Goal: Task Accomplishment & Management: Use online tool/utility

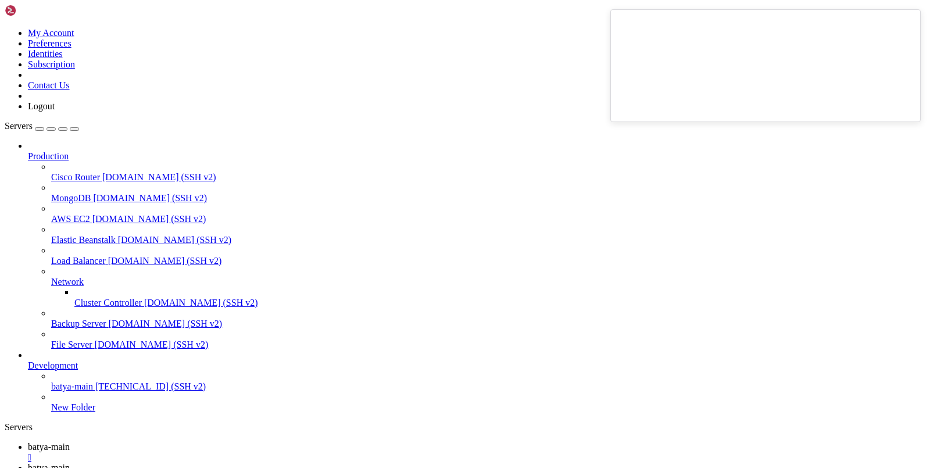
scroll to position [646, 0]
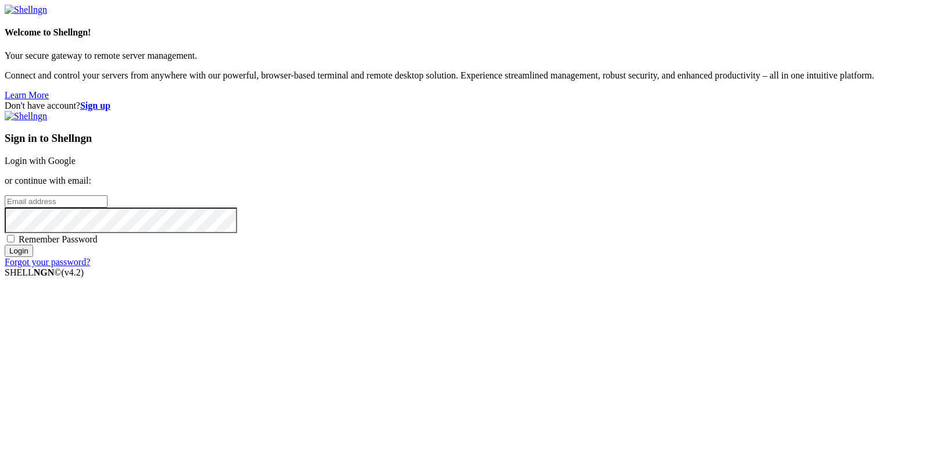
click at [76, 166] on link "Login with Google" at bounding box center [40, 161] width 71 height 10
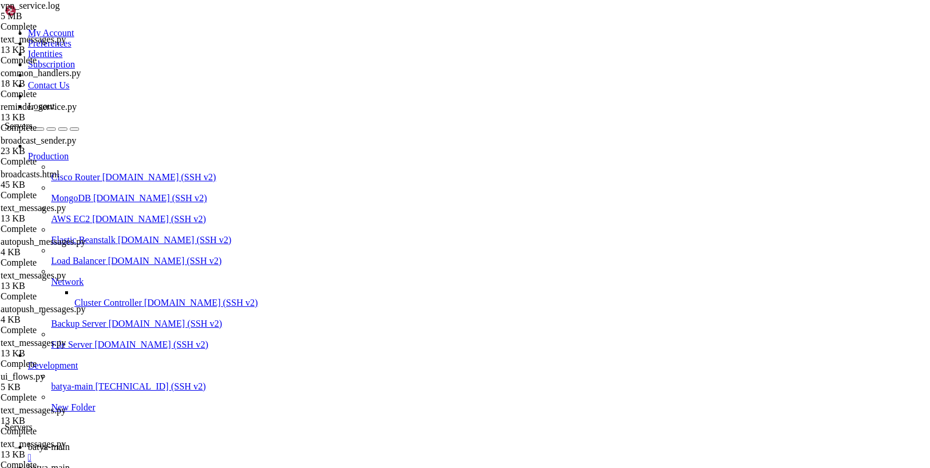
scroll to position [590601, 0]
click at [70, 463] on span "batya-main" at bounding box center [49, 468] width 42 height 10
click at [195, 442] on link "batya-main " at bounding box center [477, 452] width 898 height 21
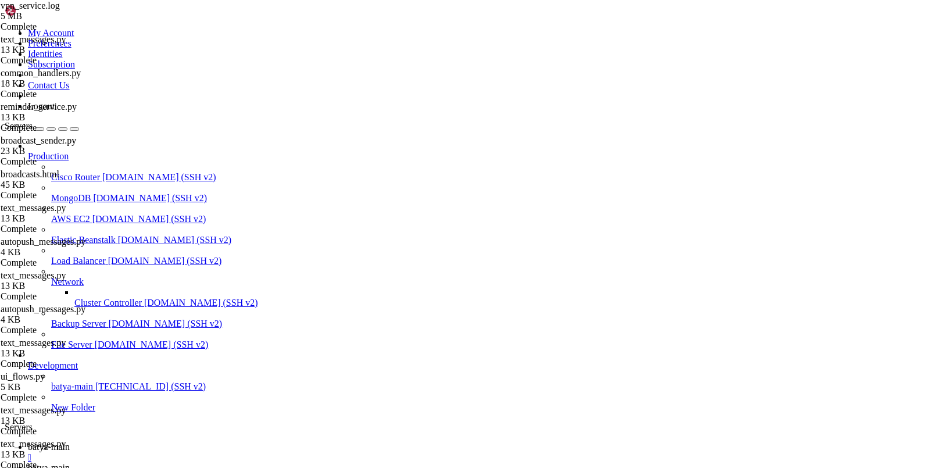
click at [249, 463] on link "batya-main " at bounding box center [477, 473] width 898 height 21
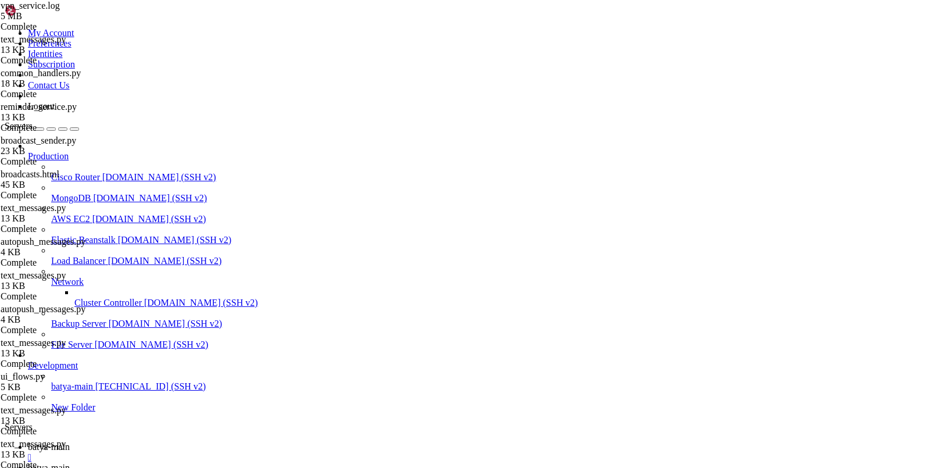
type input "/var/service"
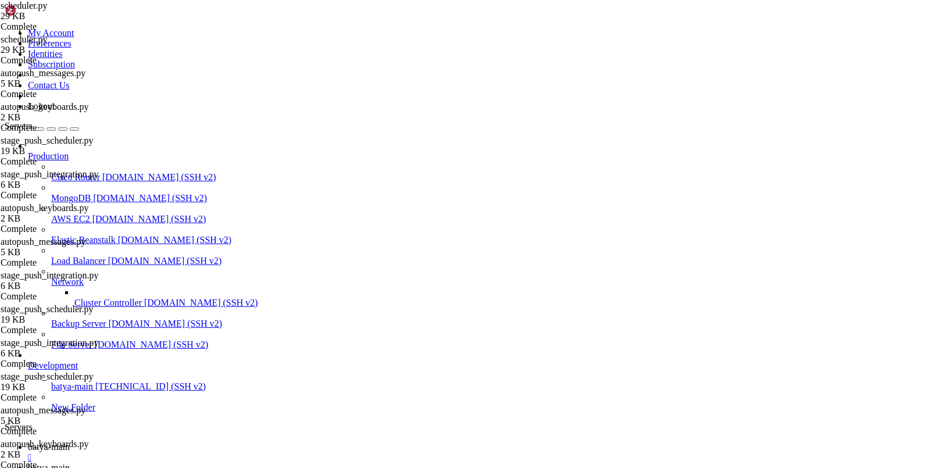
scroll to position [680, 0]
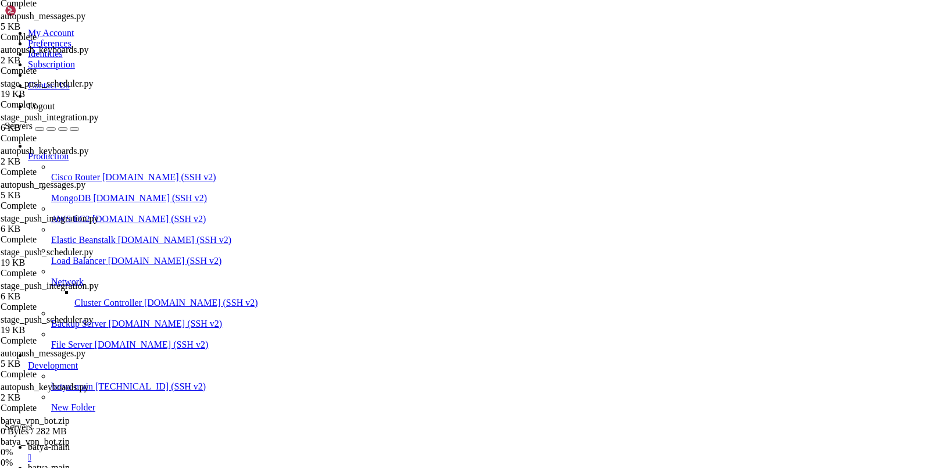
scroll to position [680, 0]
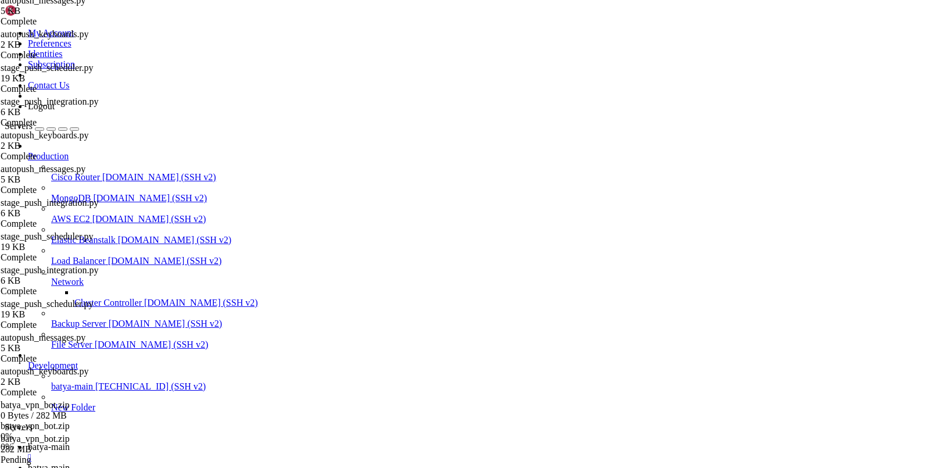
scroll to position [713, 0]
click at [70, 442] on span "batya-main" at bounding box center [49, 447] width 42 height 10
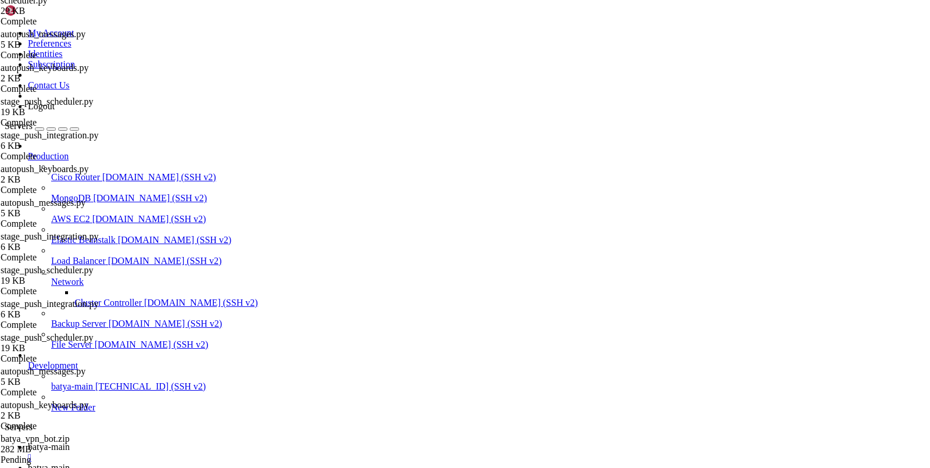
drag, startPoint x: 424, startPoint y: 1056, endPoint x: 11, endPoint y: 1019, distance: 415.1
copy div "[DATE] 18:17:27,581 - [INFO] - __main__ - (scheduler.py).check_and_send_pushes(…"
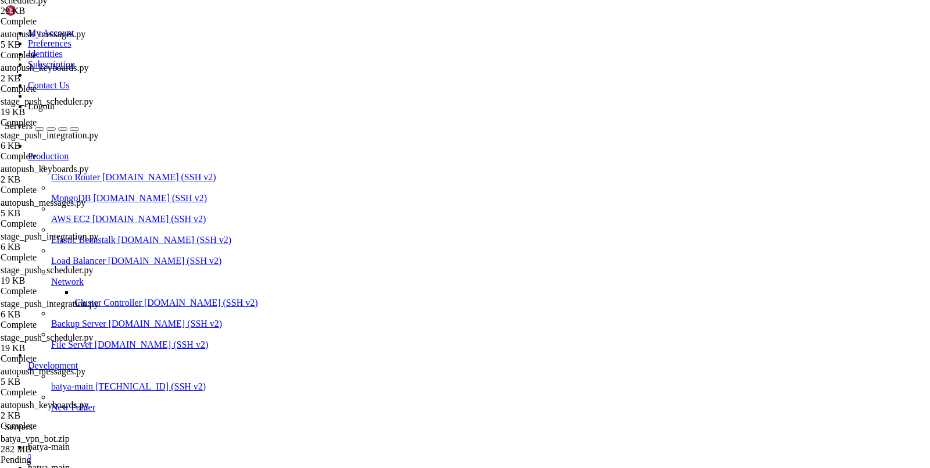
scroll to position [577937, 0]
